Goal: Information Seeking & Learning: Learn about a topic

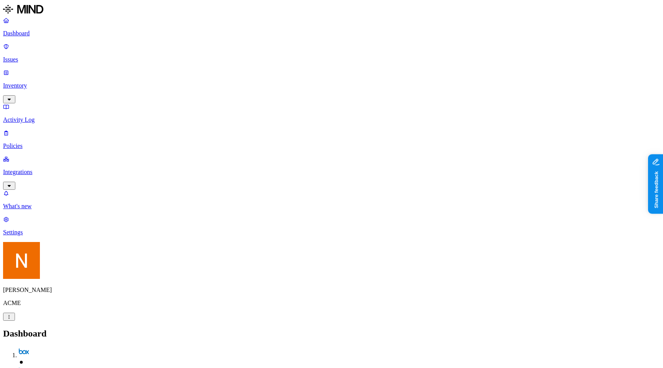
click at [61, 82] on p "Inventory" at bounding box center [331, 85] width 657 height 7
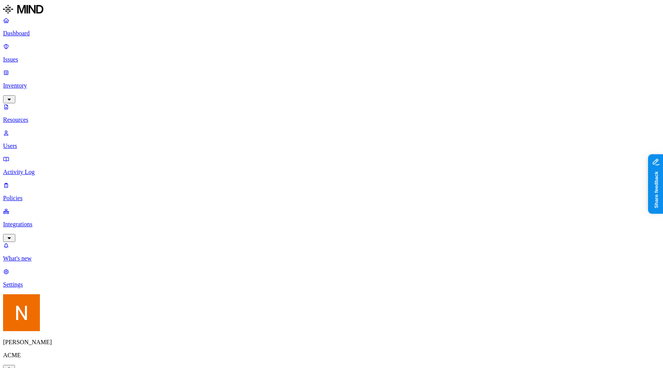
click at [43, 195] on p "Policies" at bounding box center [331, 198] width 657 height 7
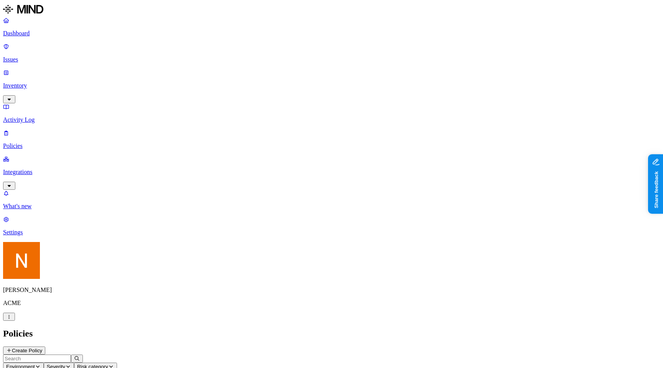
click at [601, 328] on div "Policies Create Policy" at bounding box center [331, 341] width 657 height 26
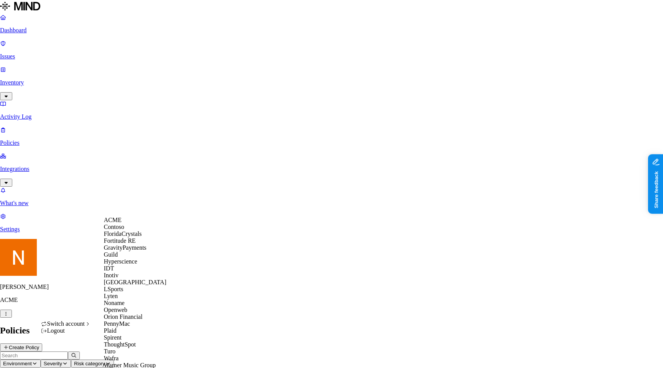
scroll to position [173, 0]
click at [142, 341] on div "ThoughtSpot" at bounding box center [135, 344] width 63 height 7
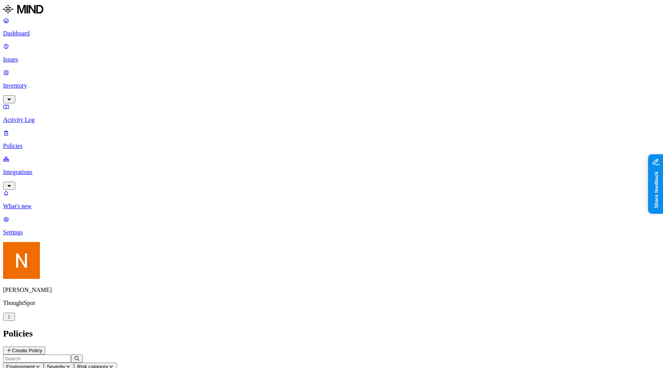
scroll to position [148, 0]
click at [71, 354] on input "text" at bounding box center [37, 358] width 68 height 8
type input "d"
type input "secret"
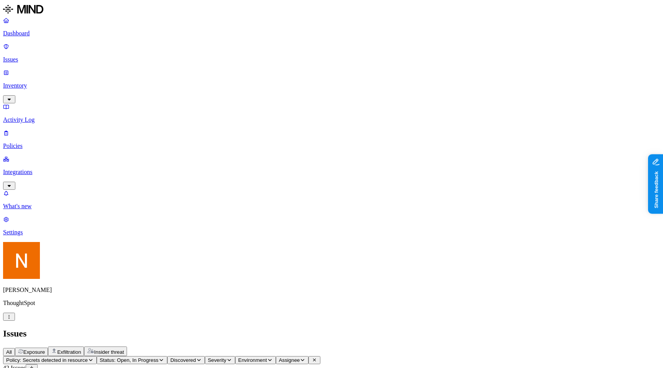
click at [38, 142] on p "Policies" at bounding box center [331, 145] width 657 height 7
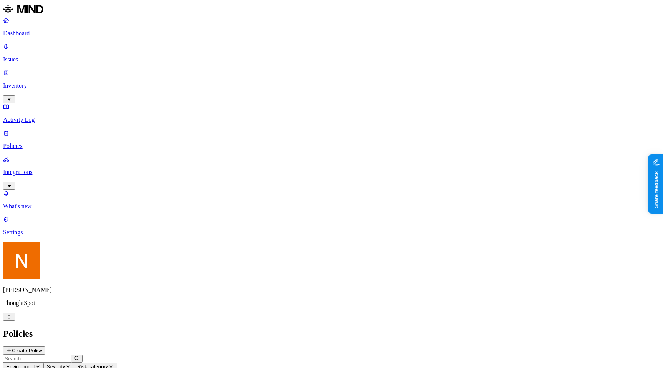
scroll to position [16, 0]
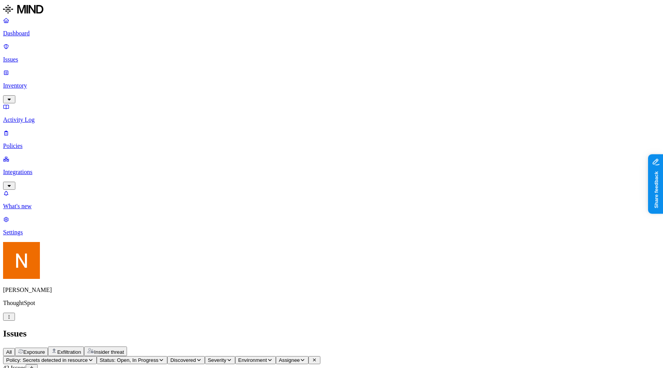
scroll to position [98, 0]
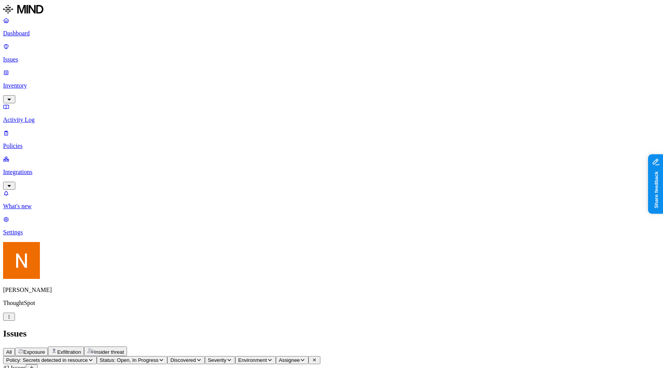
click at [50, 142] on p "Policies" at bounding box center [331, 145] width 657 height 7
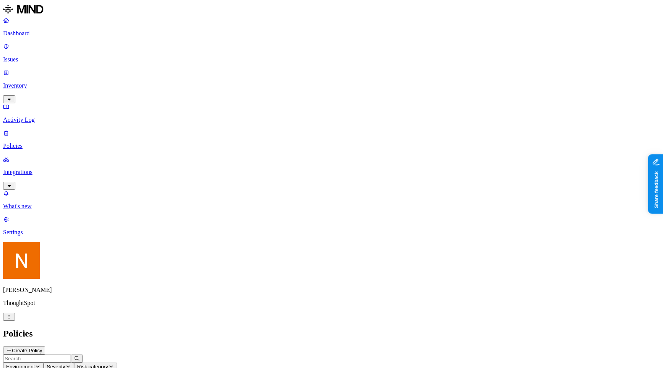
click at [71, 354] on input "text" at bounding box center [37, 358] width 68 height 8
type input "secret"
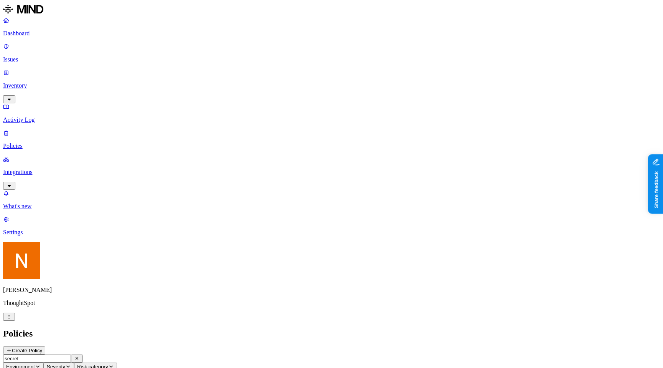
click at [393, 328] on h2 "Policies" at bounding box center [331, 333] width 657 height 10
click at [381, 354] on header "secret Environment Severity Risk category 7 Rules" at bounding box center [331, 365] width 657 height 23
